Goal: Book appointment/travel/reservation

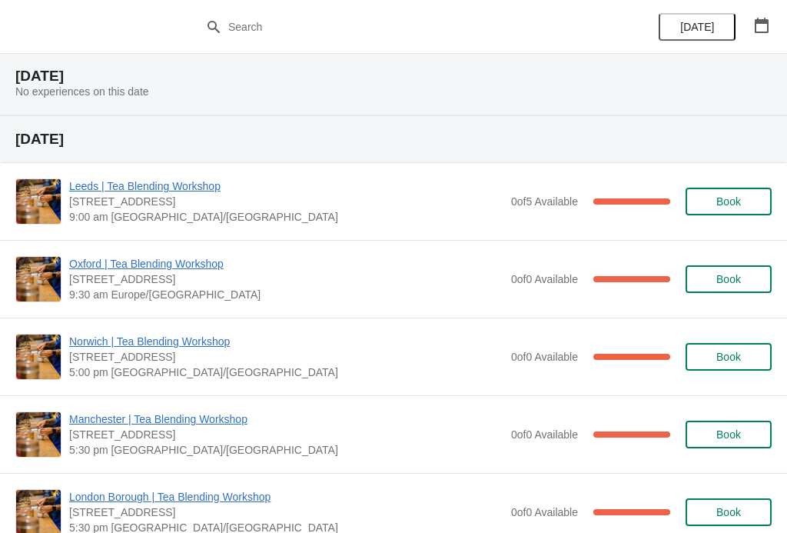
scroll to position [64, 0]
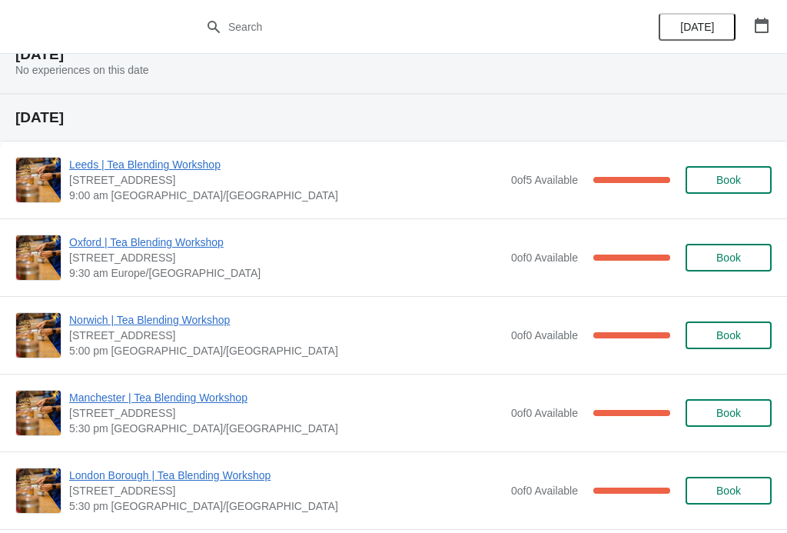
click at [774, 25] on button "button" at bounding box center [762, 26] width 28 height 28
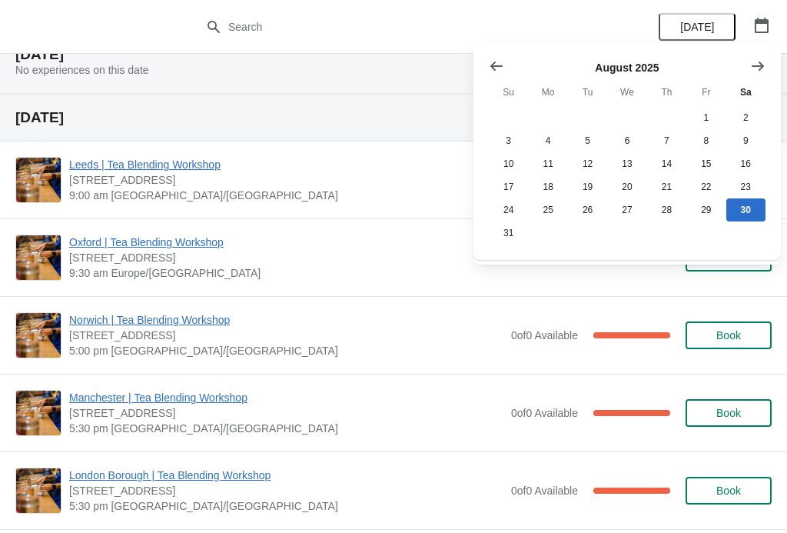
click at [771, 62] on button "Show next month, September 2025" at bounding box center [758, 66] width 28 height 28
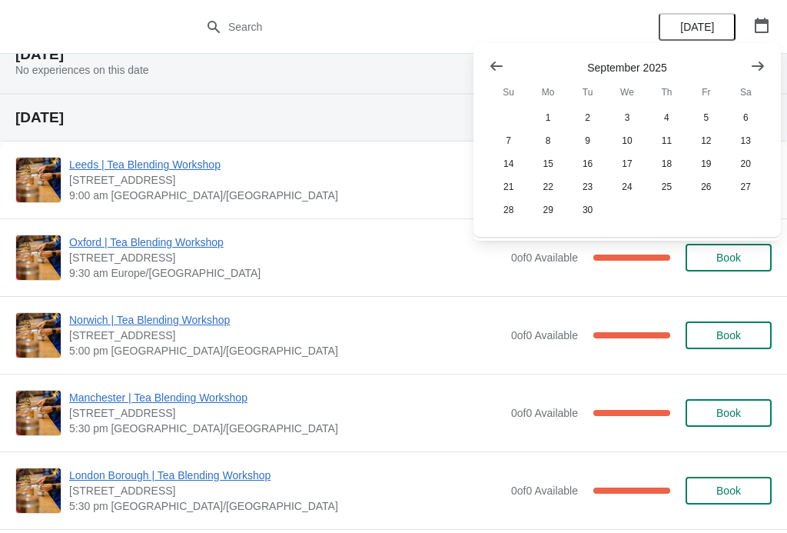
click at [682, 135] on button "11" at bounding box center [666, 140] width 39 height 23
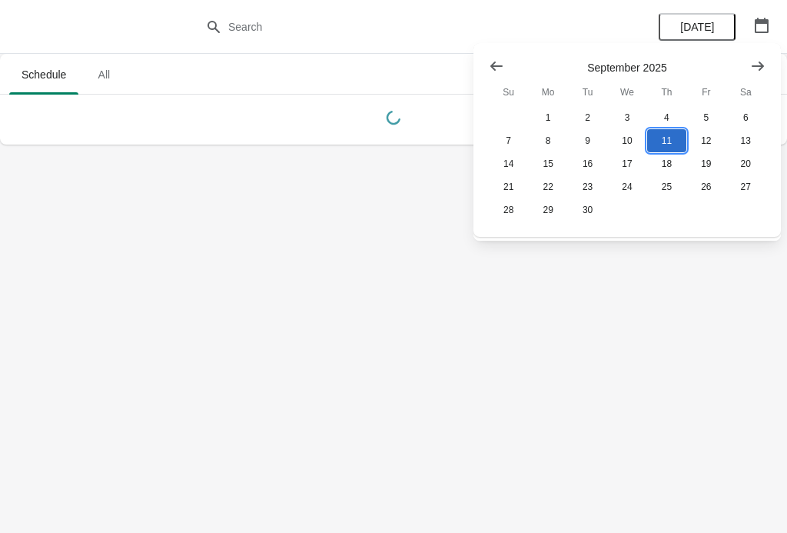
scroll to position [0, 0]
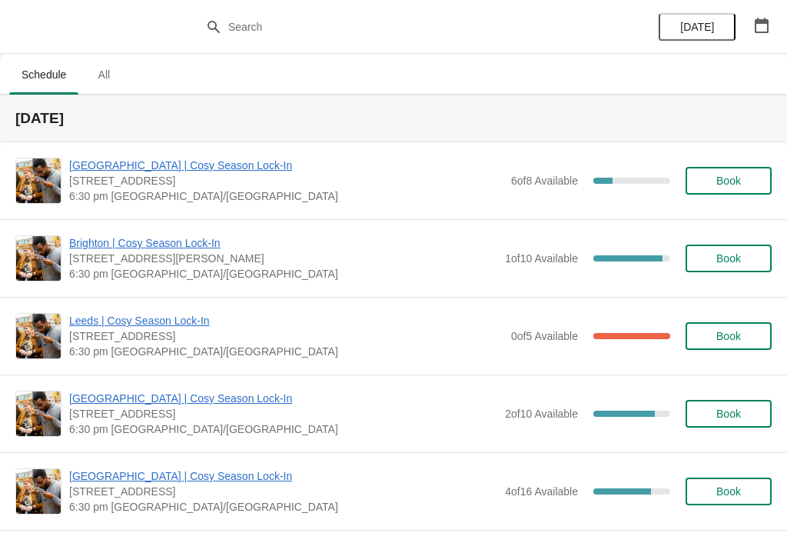
click at [721, 180] on span "Book" at bounding box center [729, 181] width 25 height 12
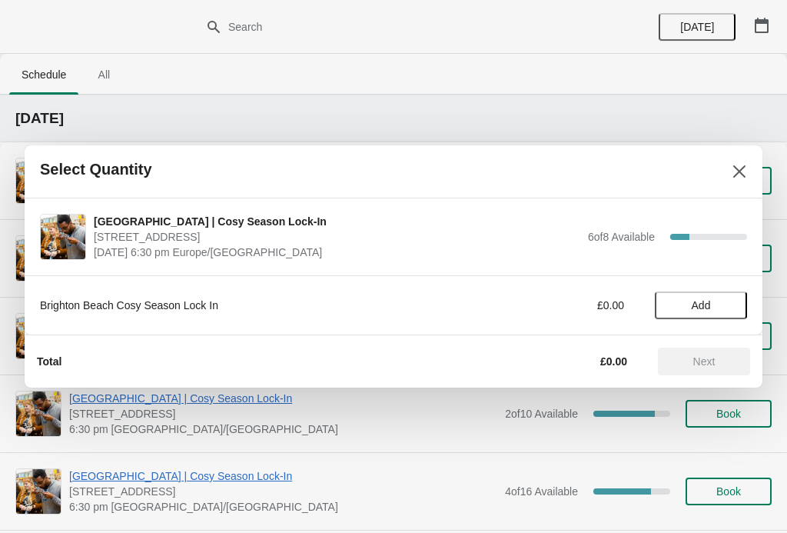
click at [713, 310] on span "Add" at bounding box center [701, 305] width 65 height 12
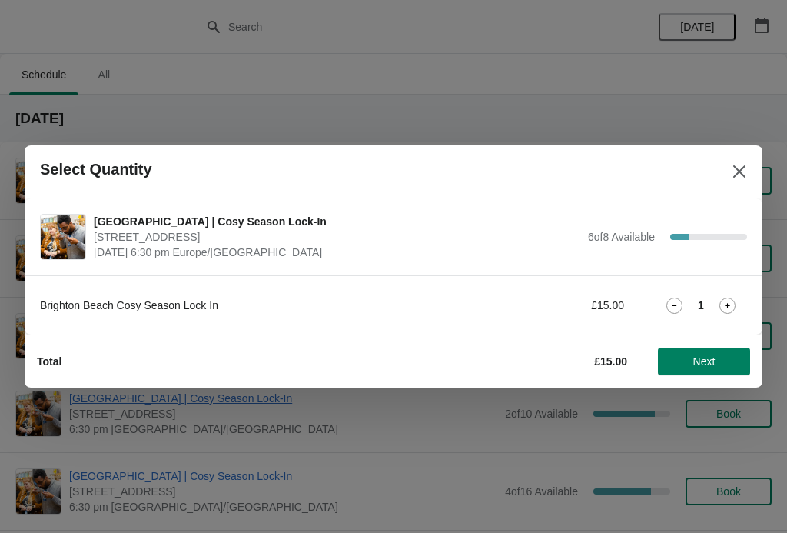
click at [734, 306] on icon at bounding box center [728, 306] width 16 height 16
click at [713, 361] on span "Next" at bounding box center [705, 361] width 22 height 12
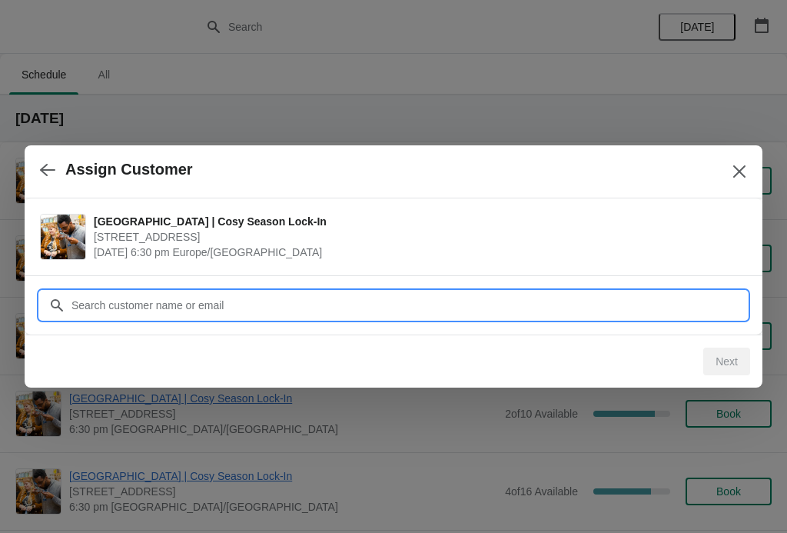
click at [281, 303] on input "Customer" at bounding box center [409, 305] width 677 height 28
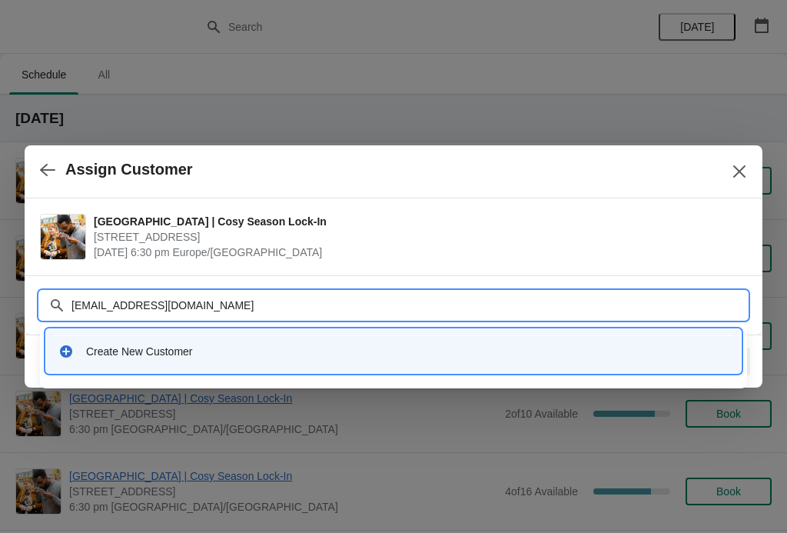
type input "[EMAIL_ADDRESS][DOMAIN_NAME]"
click at [225, 347] on div "Create New Customer" at bounding box center [407, 351] width 643 height 15
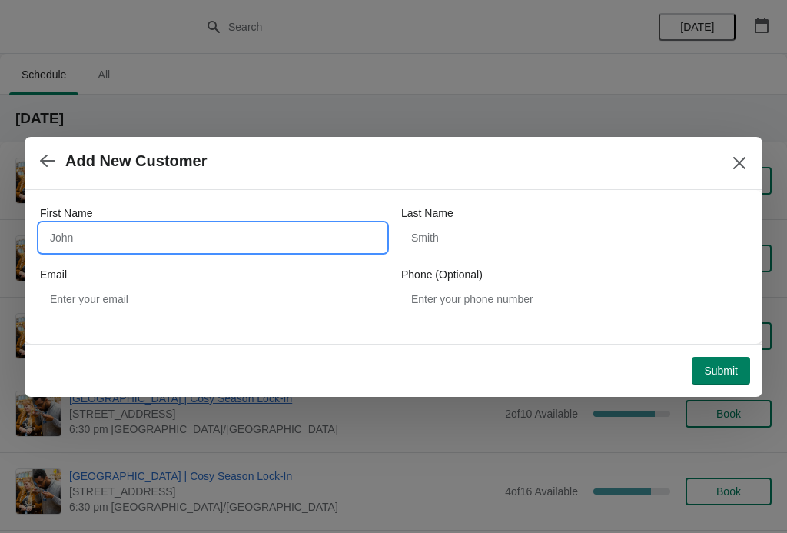
click at [181, 231] on input "First Name" at bounding box center [213, 238] width 346 height 28
type input "[PERSON_NAME]"
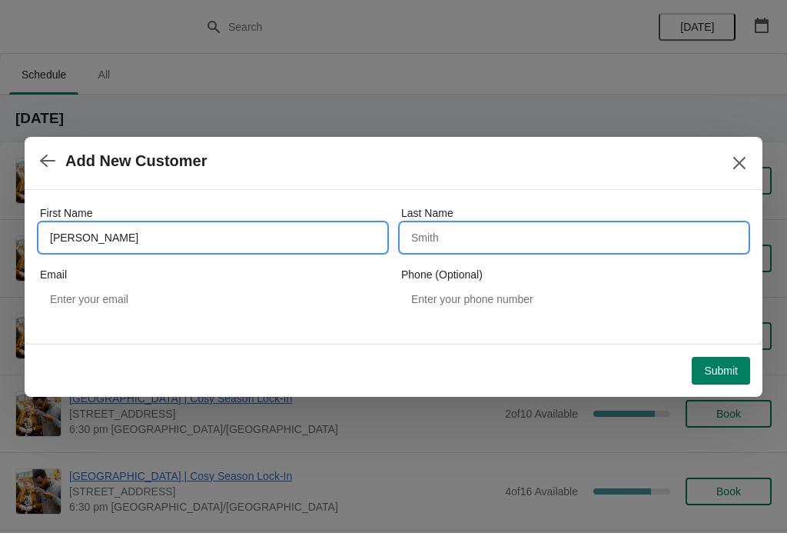
click at [481, 234] on input "Last Name" at bounding box center [574, 238] width 346 height 28
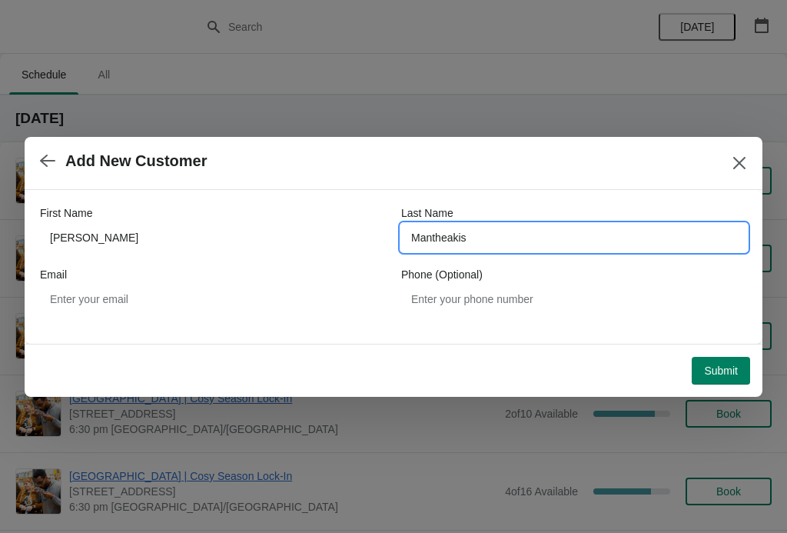
type input "Mantheakis"
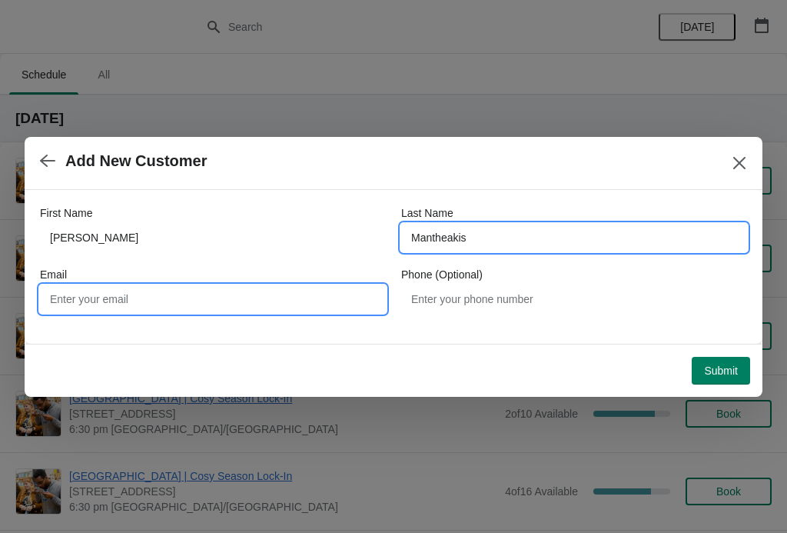
click at [159, 291] on input "Email" at bounding box center [213, 299] width 346 height 28
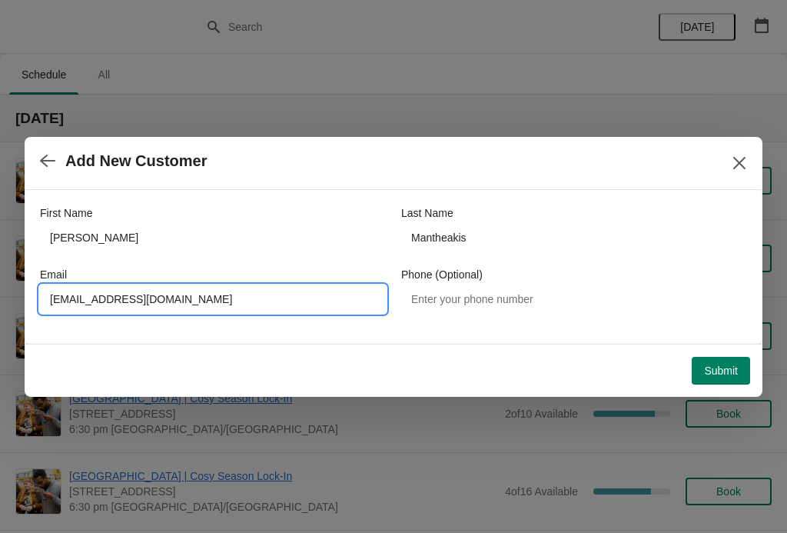
type input "[EMAIL_ADDRESS][DOMAIN_NAME]"
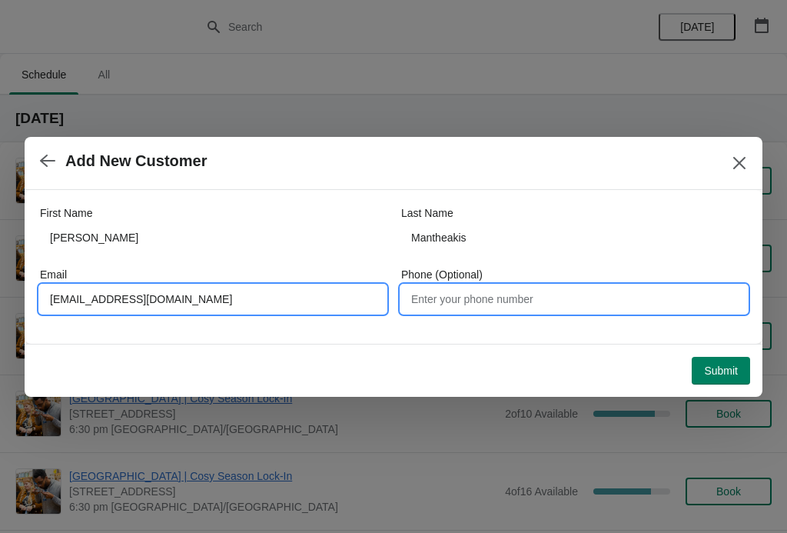
click at [489, 300] on input "Phone (Optional)" at bounding box center [574, 299] width 346 height 28
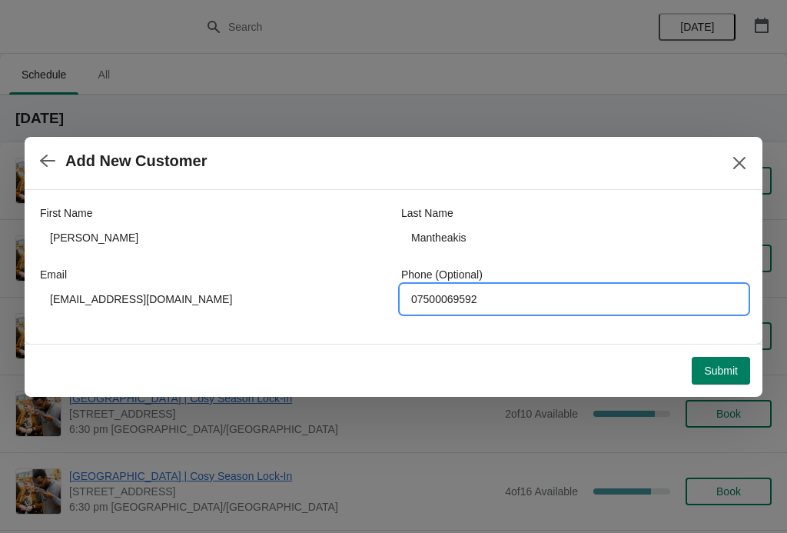
type input "07500069592"
click at [727, 368] on span "Submit" at bounding box center [721, 370] width 34 height 12
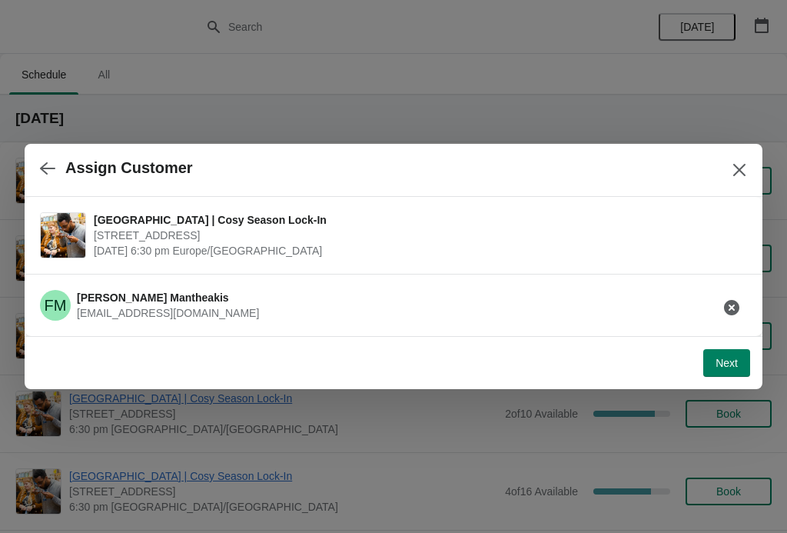
click at [734, 361] on span "Next" at bounding box center [727, 363] width 22 height 12
select select "No"
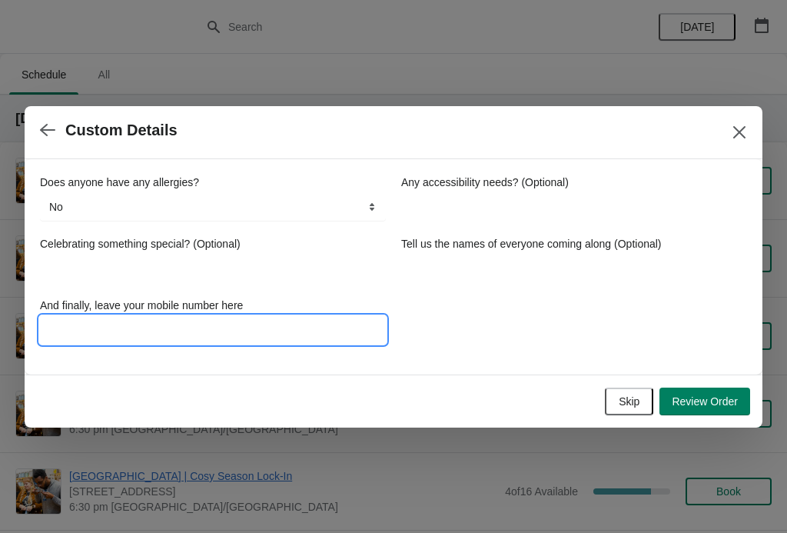
click at [278, 342] on input "And finally, leave your mobile number here" at bounding box center [213, 330] width 346 height 28
type input "07500069592"
click at [711, 397] on span "Review Order" at bounding box center [705, 401] width 66 height 12
